Goal: Transaction & Acquisition: Purchase product/service

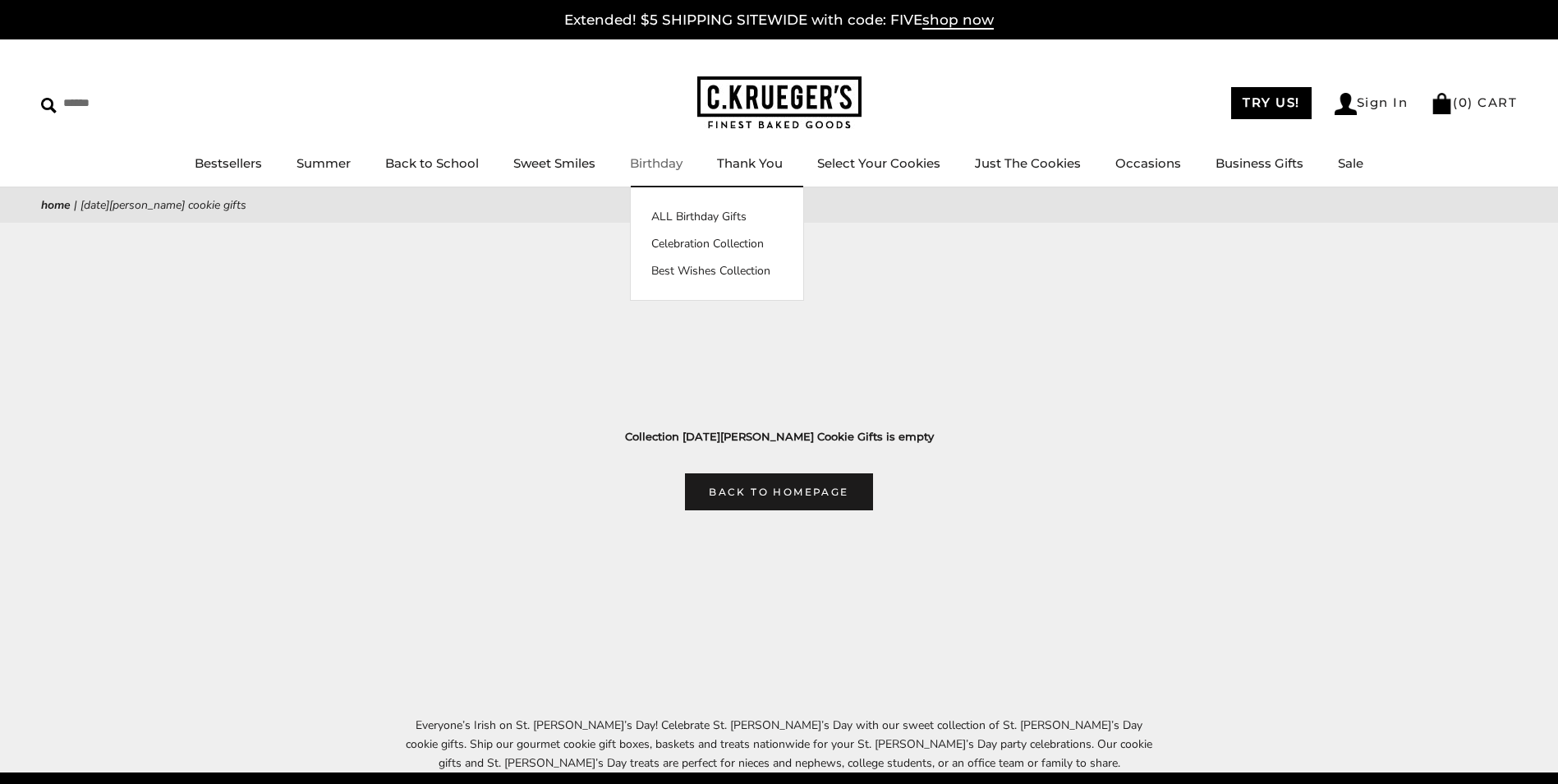
click at [657, 164] on link "Birthday" at bounding box center [656, 163] width 53 height 16
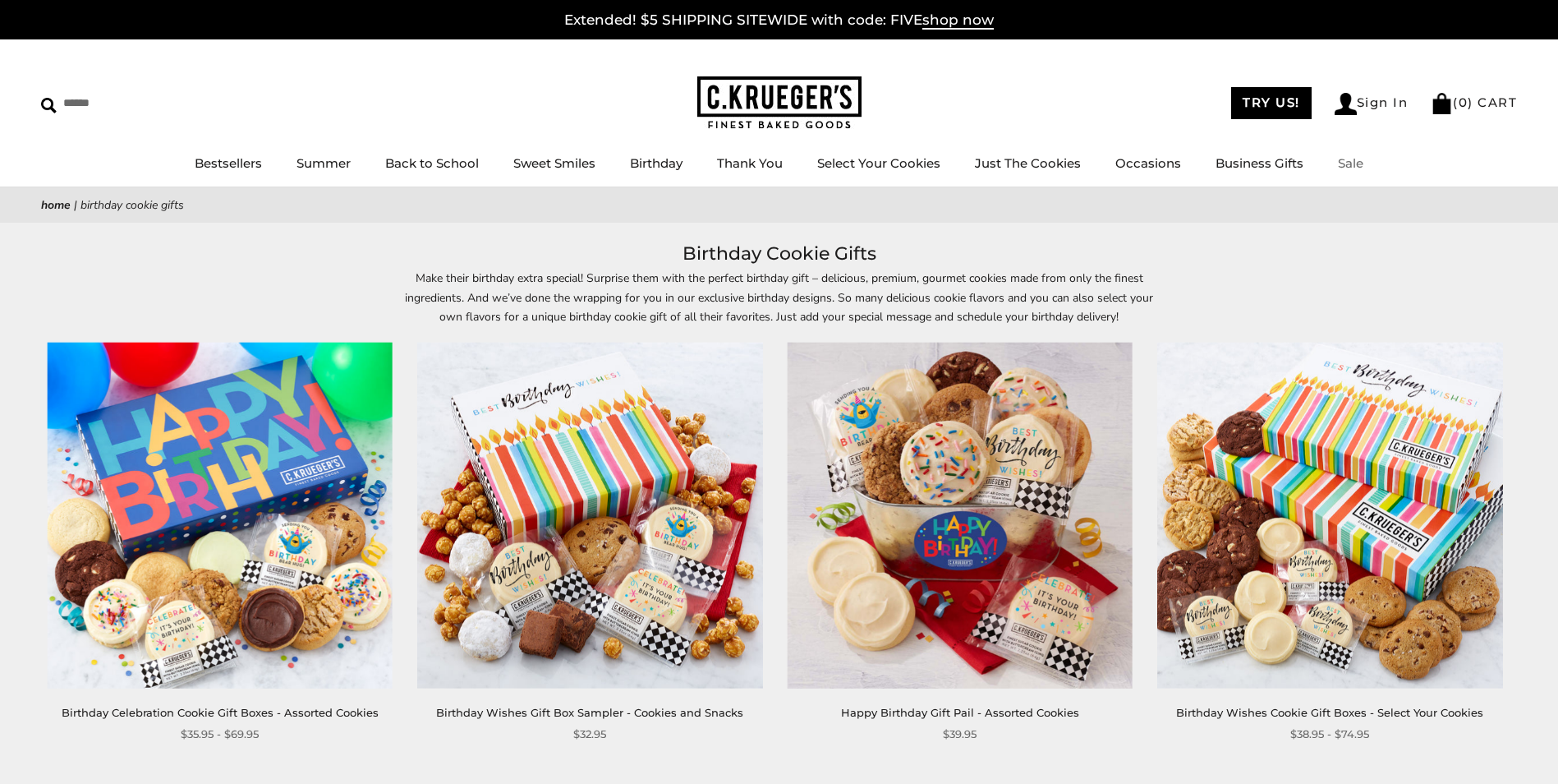
click at [1348, 159] on link "Sale" at bounding box center [1350, 163] width 25 height 16
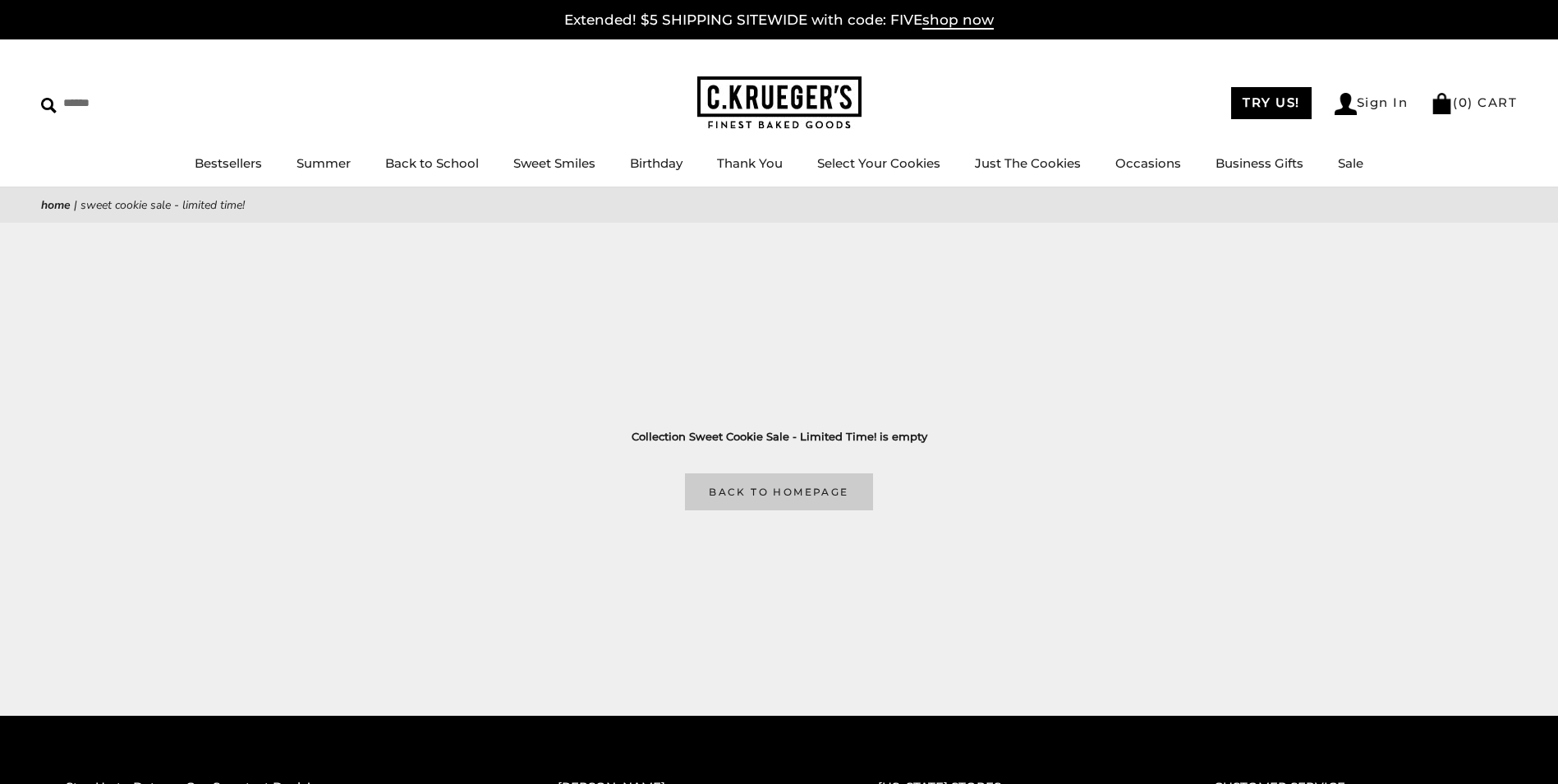
click at [780, 490] on link "Back to homepage" at bounding box center [778, 491] width 187 height 37
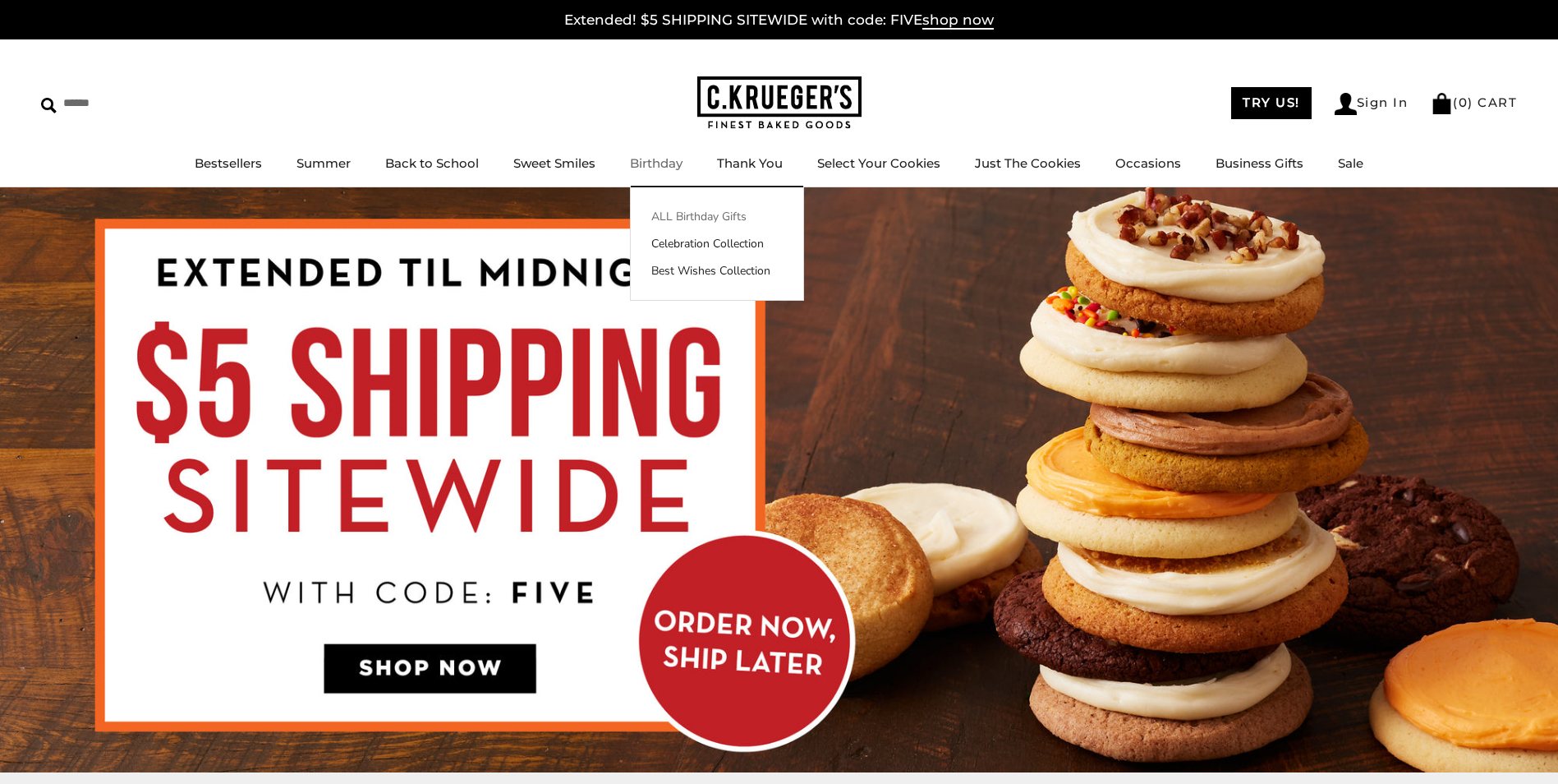
click at [696, 214] on link "ALL Birthday Gifts" at bounding box center [717, 216] width 173 height 17
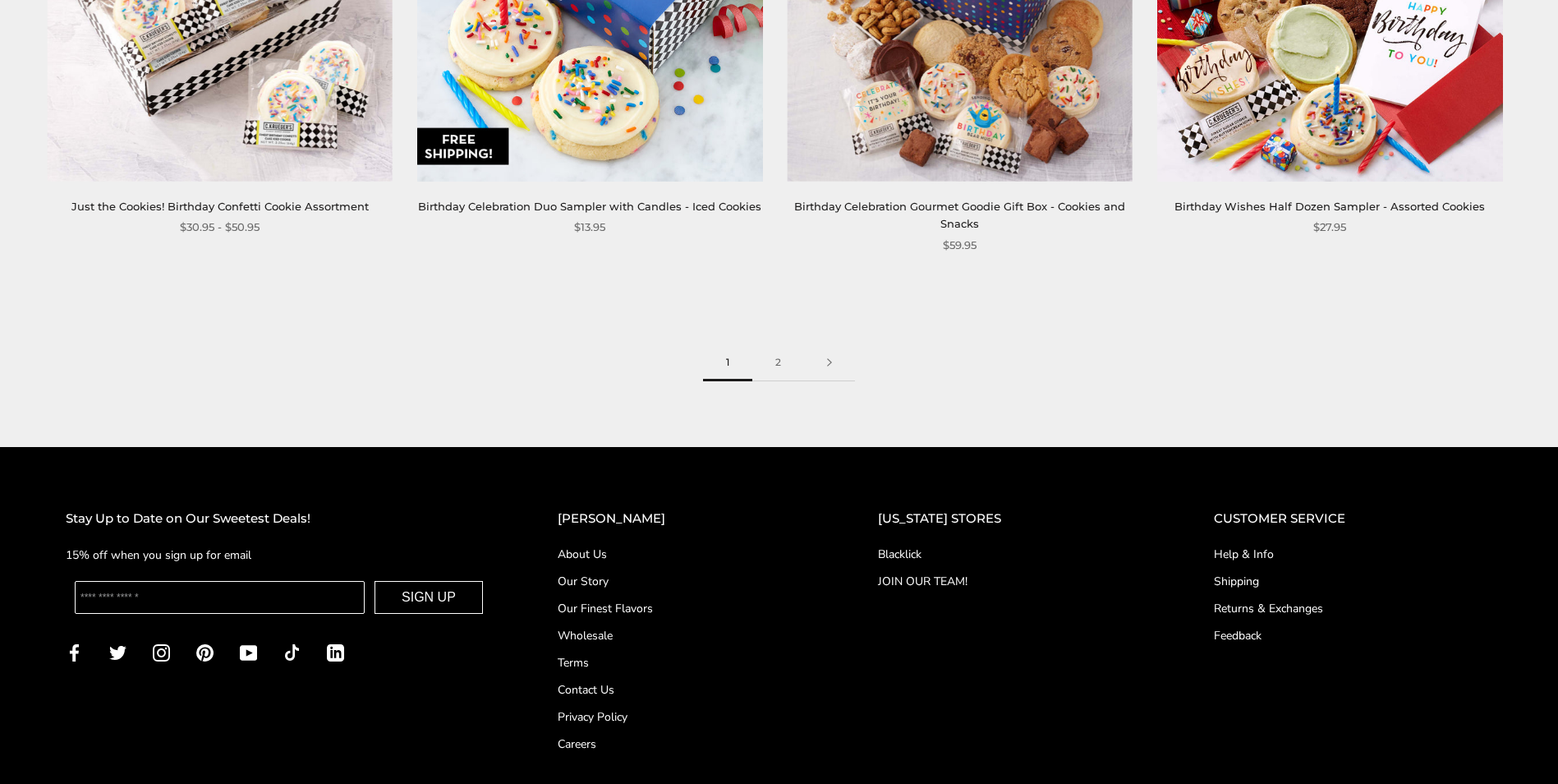
scroll to position [2788, 0]
